Goal: Task Accomplishment & Management: Manage account settings

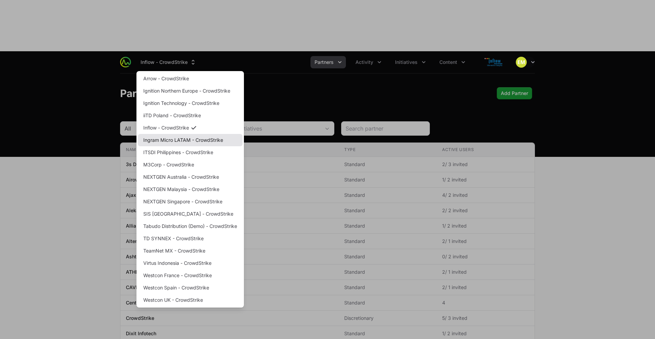
click at [183, 134] on link "Ingram Micro LATAM - CrowdStrike" at bounding box center [190, 140] width 105 height 12
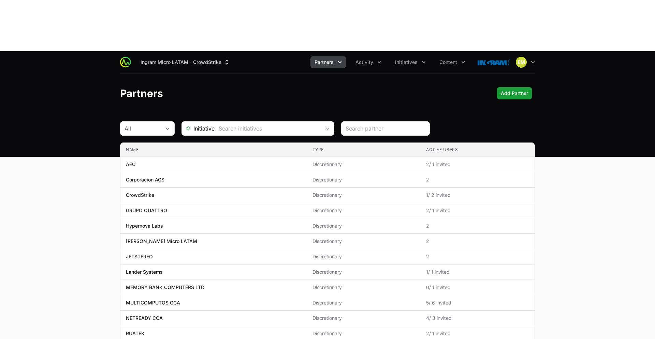
click at [361, 51] on div "[PERSON_NAME] Micro LATAM - CrowdStrike Partners Activity Initiatives Content O…" at bounding box center [327, 62] width 415 height 22
click at [365, 59] on span "Activity" at bounding box center [365, 62] width 18 height 7
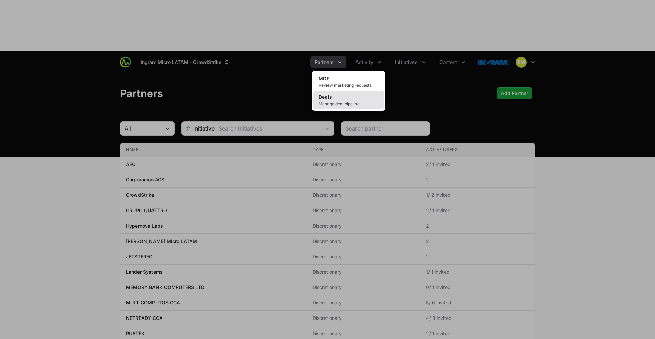
click at [356, 101] on span "Manage deal pipeline" at bounding box center [349, 103] width 60 height 5
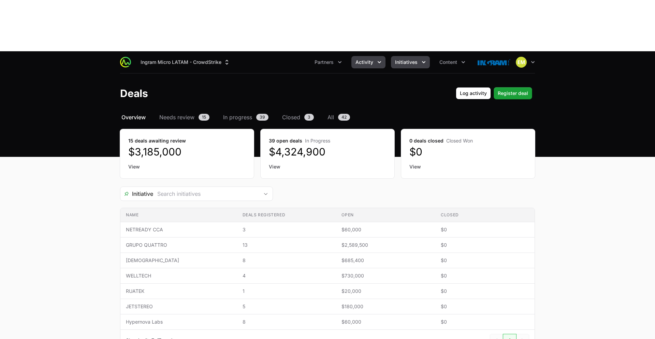
click at [403, 56] on button "Initiatives" at bounding box center [410, 62] width 39 height 12
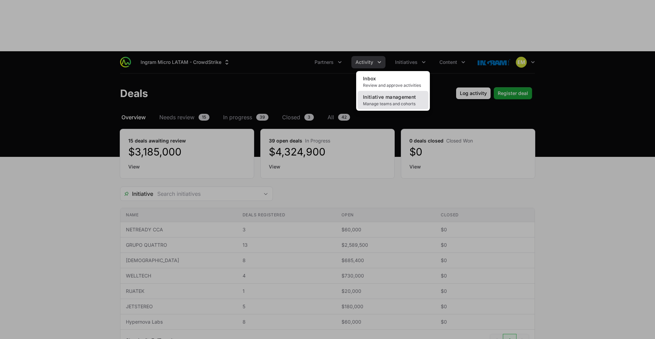
click at [389, 94] on span "Initiative management" at bounding box center [389, 97] width 53 height 6
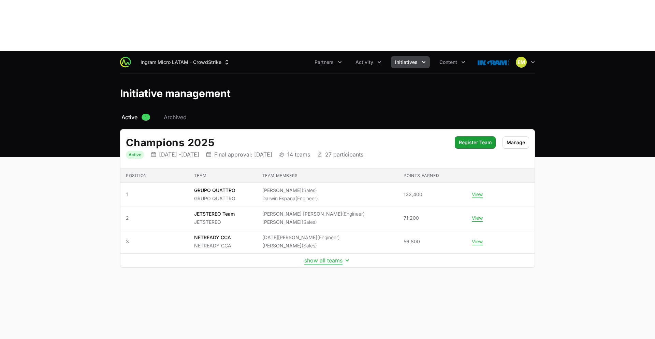
click at [315, 257] on button "show all teams" at bounding box center [327, 260] width 46 height 7
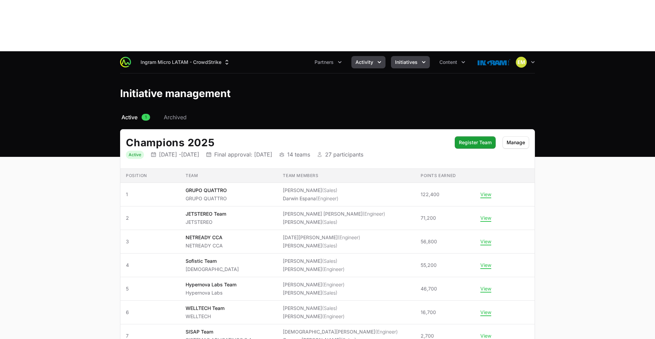
click at [374, 56] on button "Activity" at bounding box center [369, 62] width 34 height 12
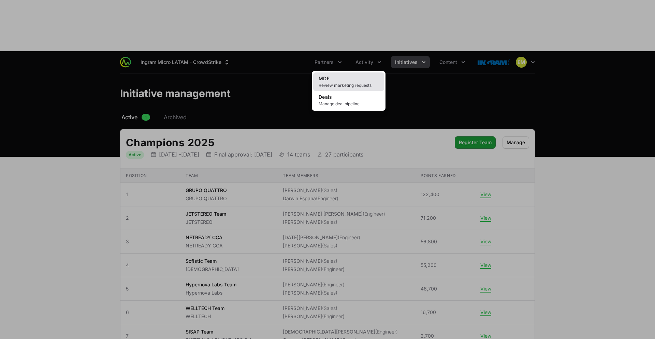
drag, startPoint x: 415, startPoint y: 36, endPoint x: 367, endPoint y: 22, distance: 49.9
click at [415, 36] on div "Activity menu" at bounding box center [327, 169] width 655 height 339
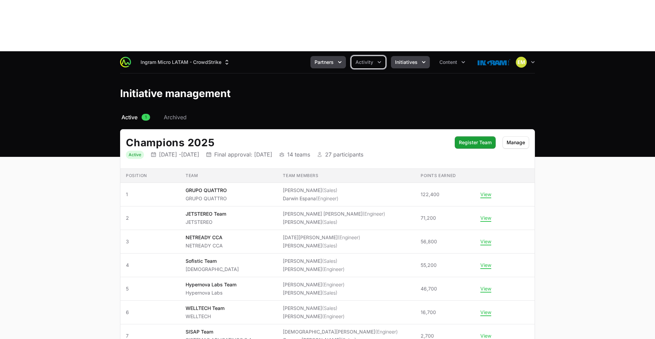
click at [337, 56] on button "Partners" at bounding box center [328, 62] width 35 height 12
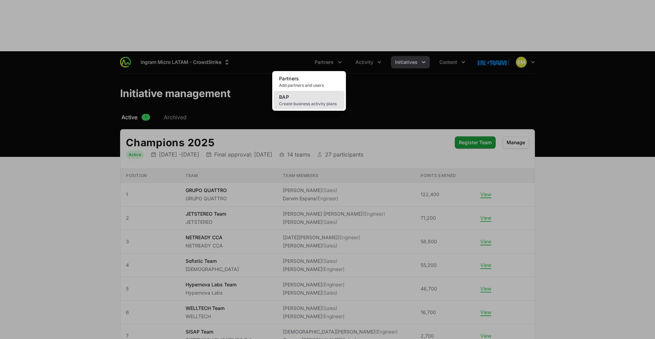
click at [329, 91] on link "BAP Create business activity plans" at bounding box center [309, 100] width 71 height 18
